Goal: Task Accomplishment & Management: Manage account settings

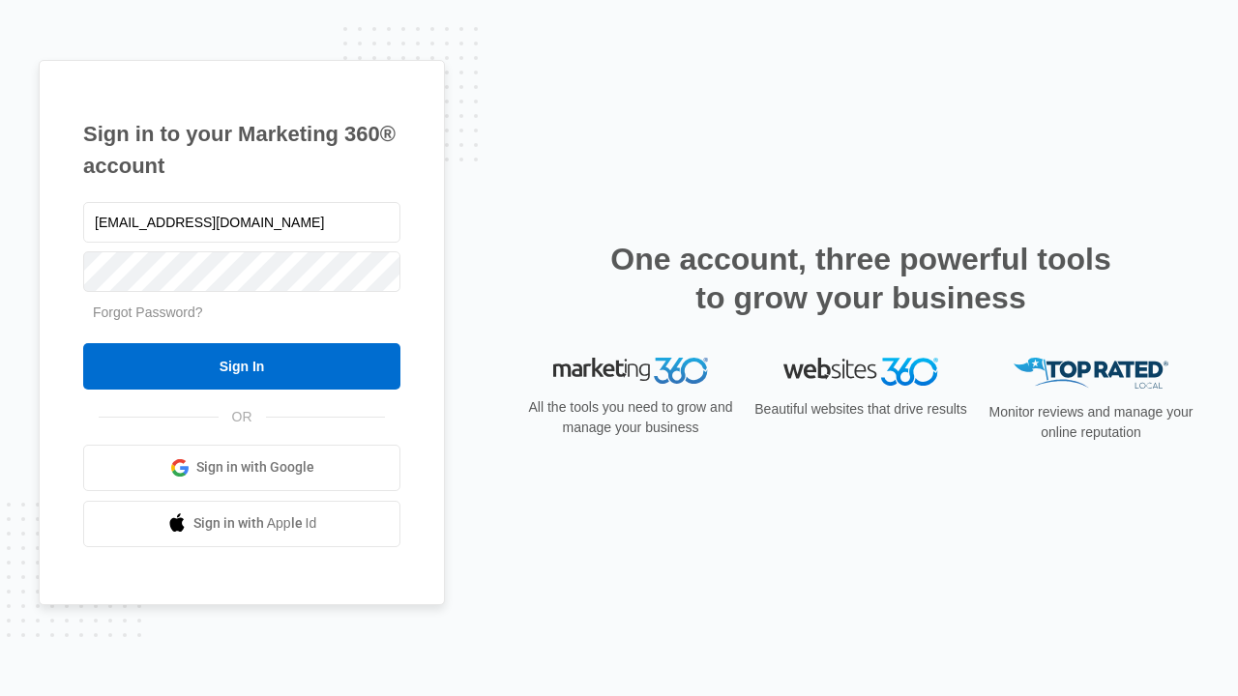
type input "[EMAIL_ADDRESS][DOMAIN_NAME]"
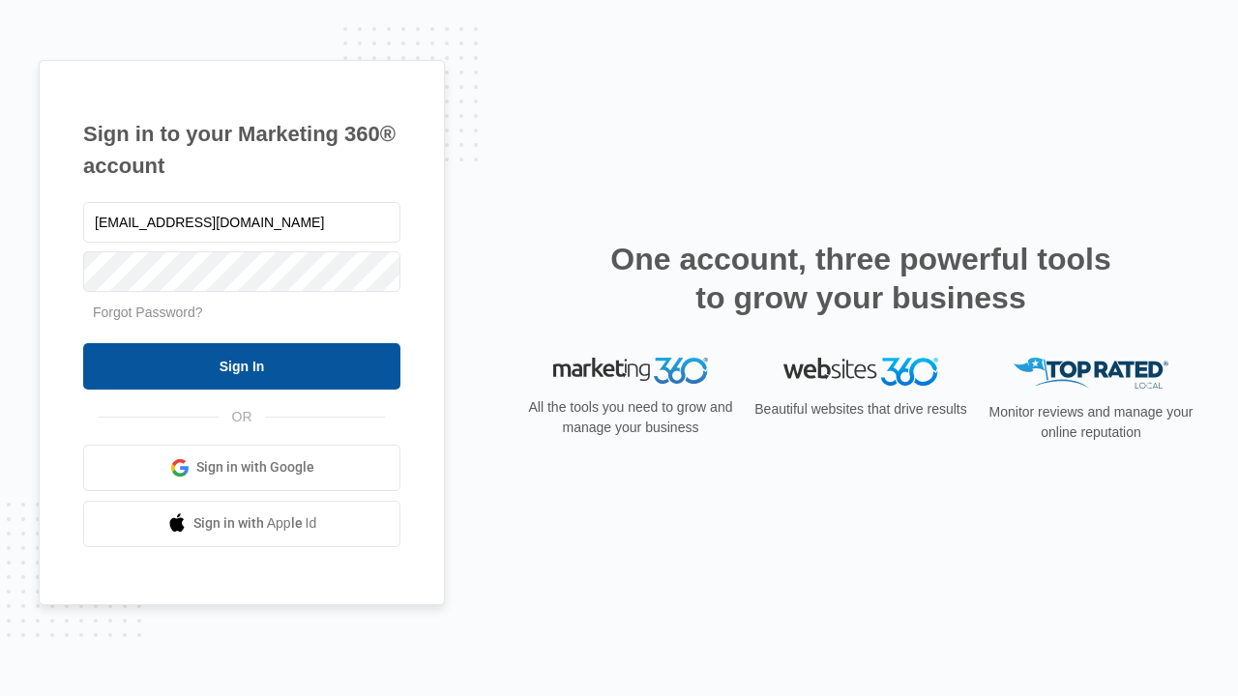
click at [242, 366] on input "Sign In" at bounding box center [241, 366] width 317 height 46
